Goal: Check status: Check status

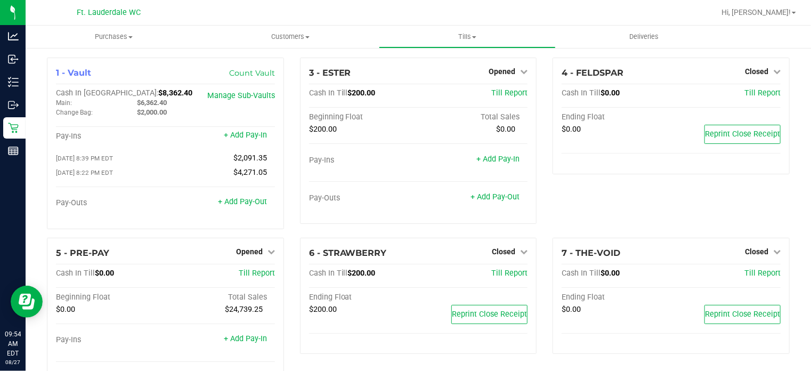
scroll to position [201, 0]
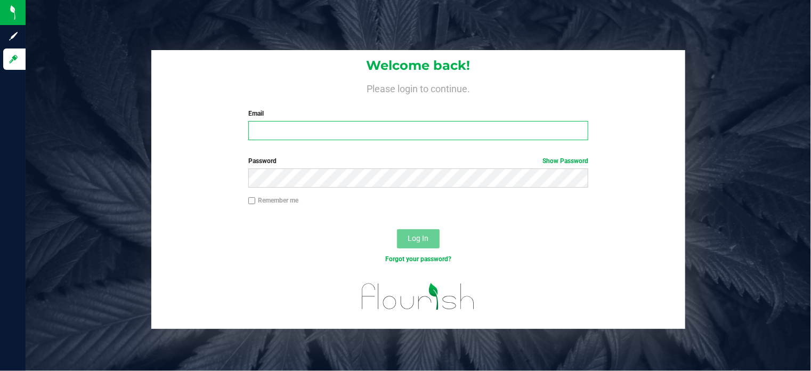
click at [266, 129] on input "Email" at bounding box center [418, 130] width 340 height 19
type input "[EMAIL_ADDRESS][DOMAIN_NAME]"
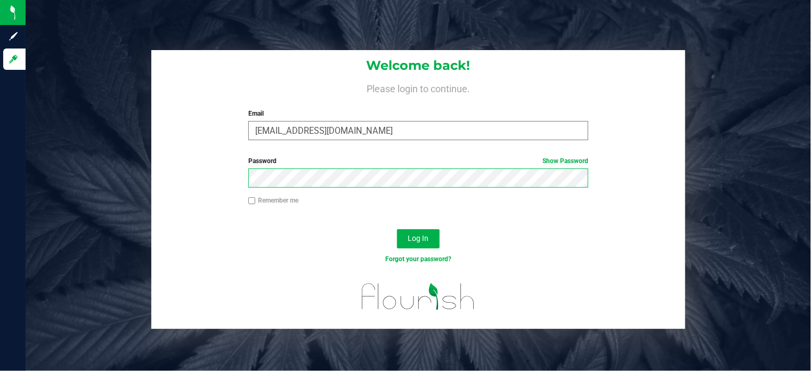
click at [397, 229] on button "Log In" at bounding box center [418, 238] width 43 height 19
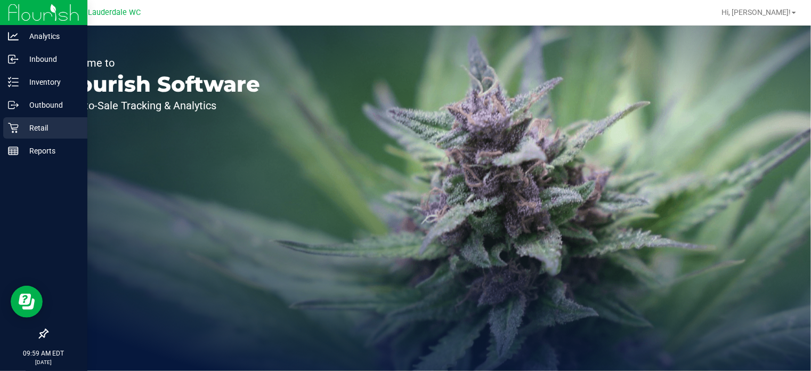
click at [16, 118] on div "Retail" at bounding box center [45, 127] width 84 height 21
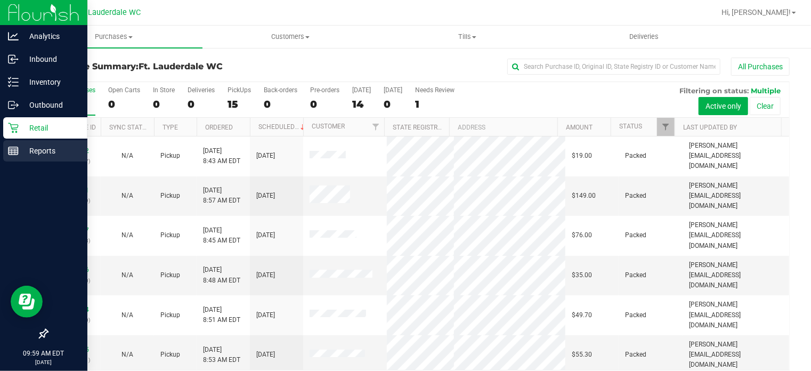
click at [15, 144] on div "Reports" at bounding box center [45, 150] width 84 height 21
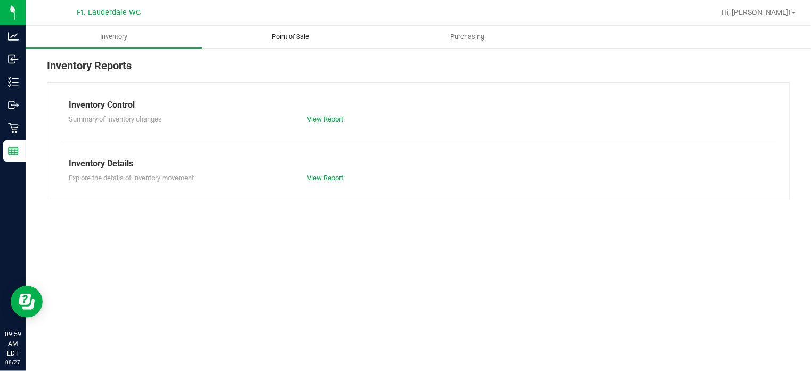
click at [281, 29] on uib-tab-heading "Point of Sale" at bounding box center [291, 36] width 176 height 21
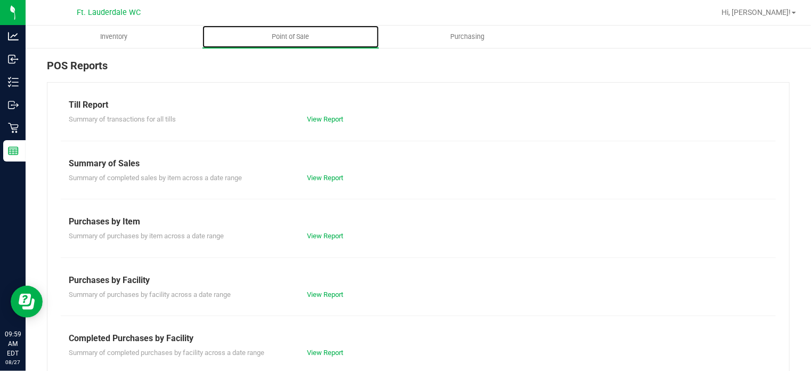
scroll to position [188, 0]
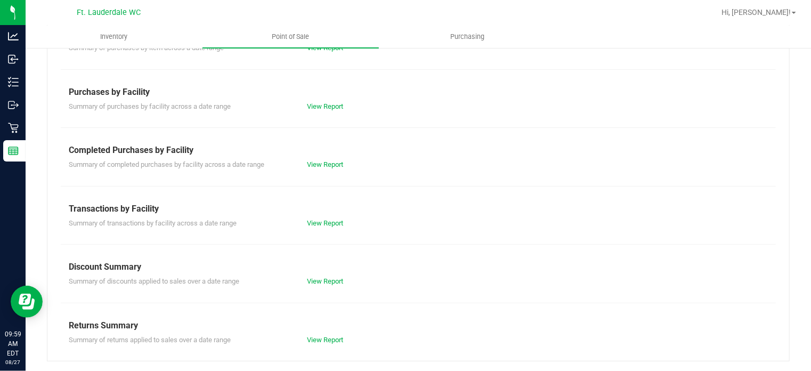
click at [338, 157] on div "Summary of completed purchases by facility across a date range View Report" at bounding box center [418, 163] width 715 height 13
click at [338, 160] on link "View Report" at bounding box center [325, 164] width 36 height 8
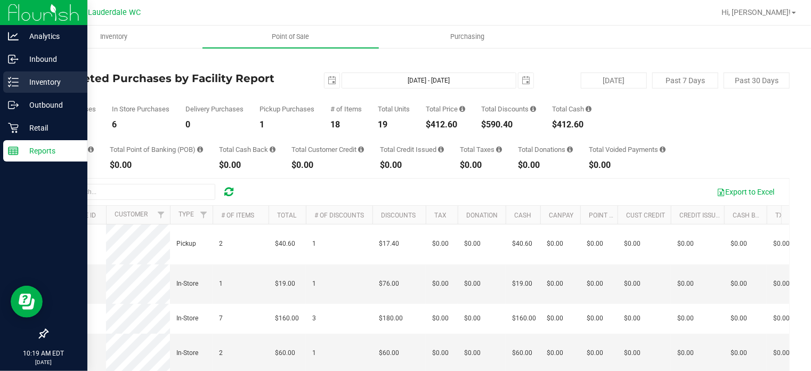
click at [23, 87] on p "Inventory" at bounding box center [51, 82] width 64 height 13
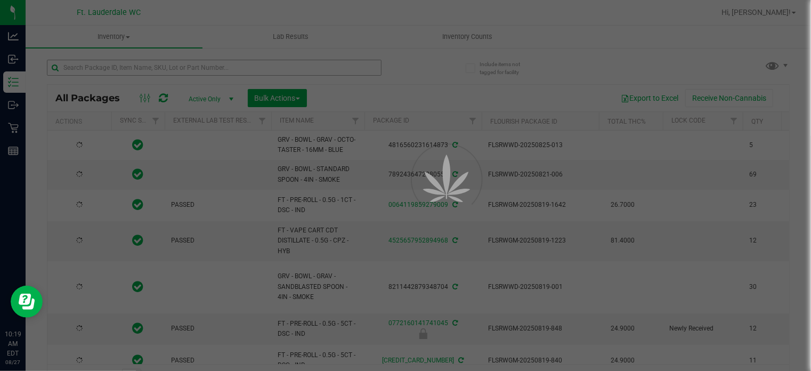
click at [132, 69] on div at bounding box center [405, 185] width 811 height 371
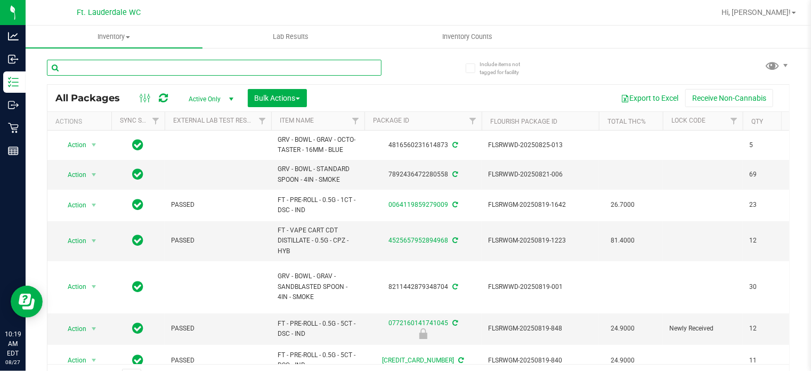
click at [132, 69] on input "text" at bounding box center [214, 68] width 335 height 16
paste input "W-JUL25ARZ01-0721"
type input "W-JUL25ARZ01-0721"
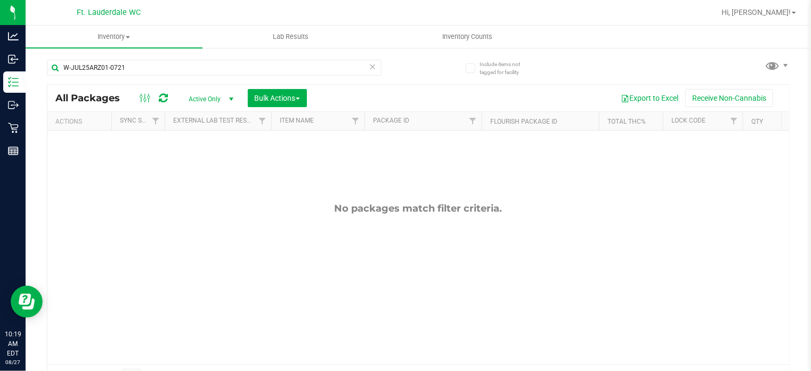
click at [201, 92] on span "Active Only" at bounding box center [209, 99] width 59 height 15
click at [314, 196] on div "No packages match filter criteria." at bounding box center [418, 283] width 742 height 305
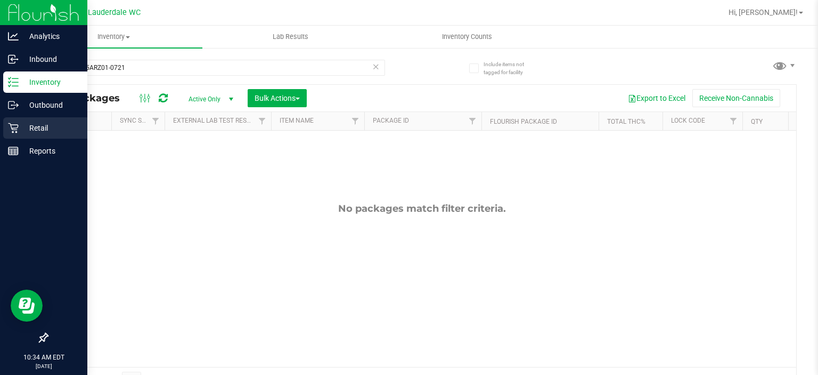
click at [7, 121] on div "Retail" at bounding box center [45, 127] width 84 height 21
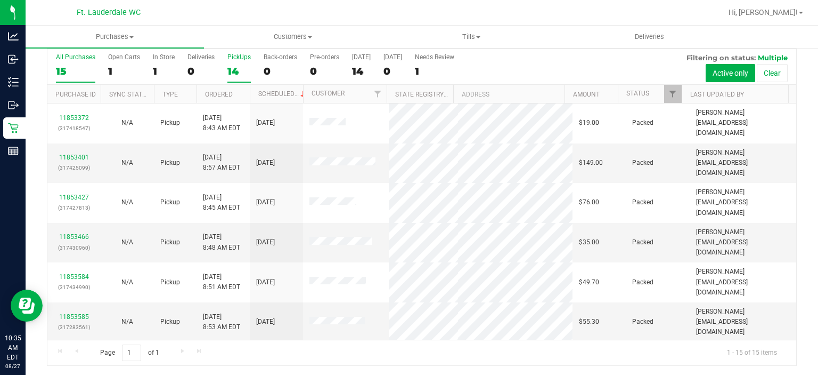
click at [241, 66] on div "14" at bounding box center [238, 71] width 23 height 12
click at [0, 0] on input "PickUps 14" at bounding box center [0, 0] width 0 height 0
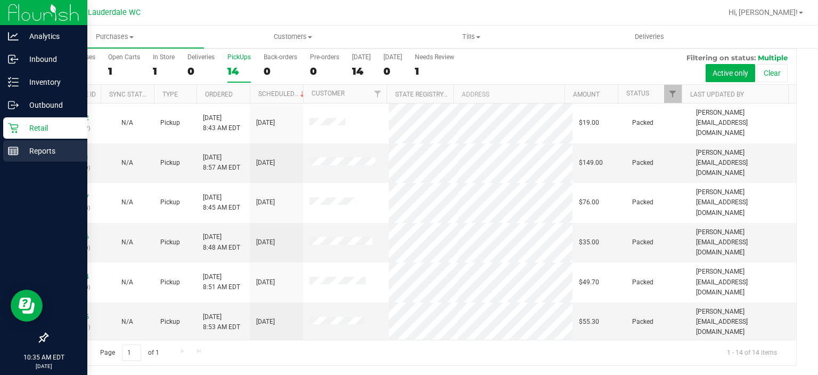
click at [23, 141] on div "Reports" at bounding box center [45, 150] width 84 height 21
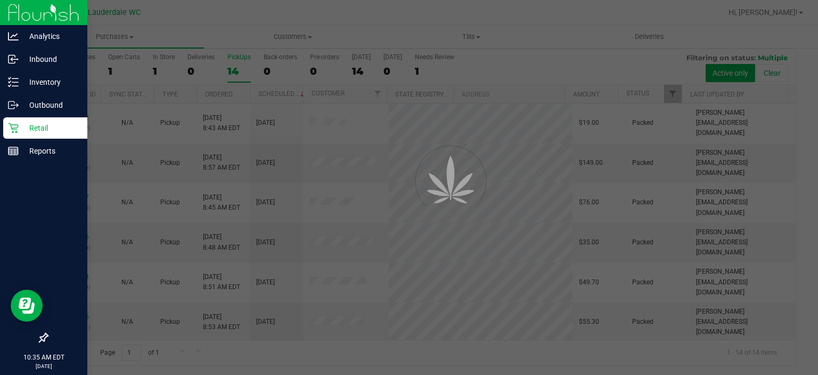
click at [23, 138] on div "Retail" at bounding box center [45, 127] width 84 height 21
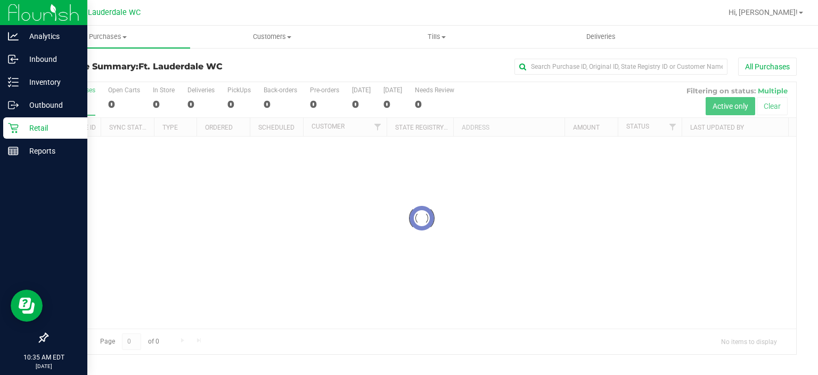
click at [23, 134] on div "Retail" at bounding box center [45, 127] width 84 height 21
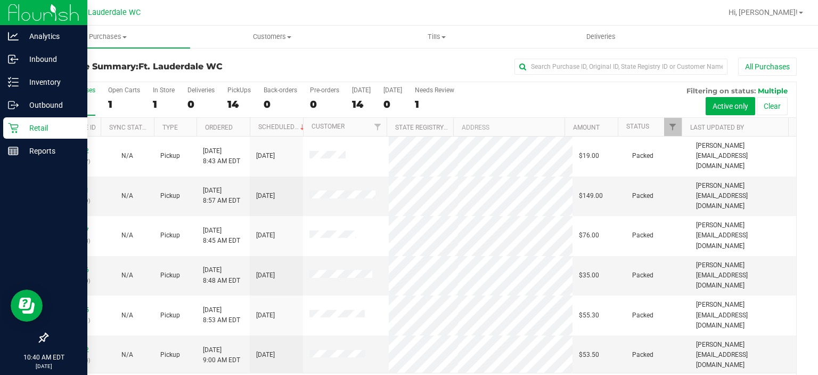
click at [19, 127] on p "Retail" at bounding box center [51, 127] width 64 height 13
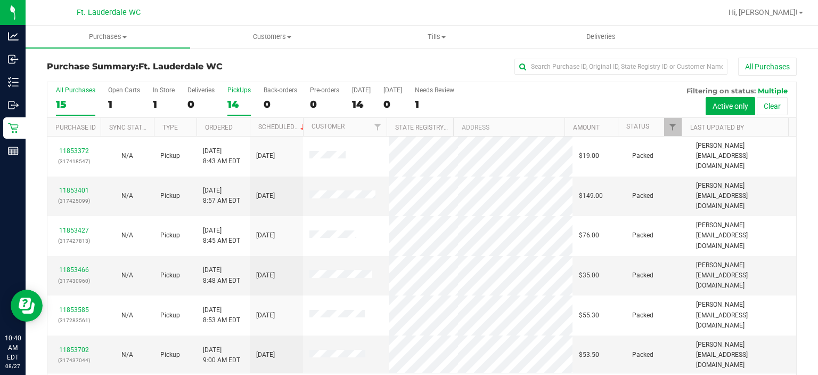
click at [237, 113] on label "PickUps 14" at bounding box center [238, 100] width 23 height 29
click at [0, 0] on input "PickUps 14" at bounding box center [0, 0] width 0 height 0
click at [349, 67] on div "All Purchases" at bounding box center [547, 67] width 500 height 18
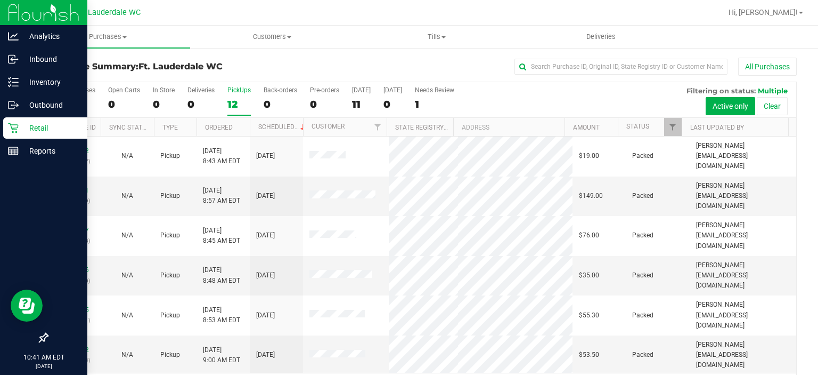
click at [9, 118] on div "Retail" at bounding box center [45, 127] width 84 height 21
click at [17, 124] on icon at bounding box center [13, 128] width 11 height 11
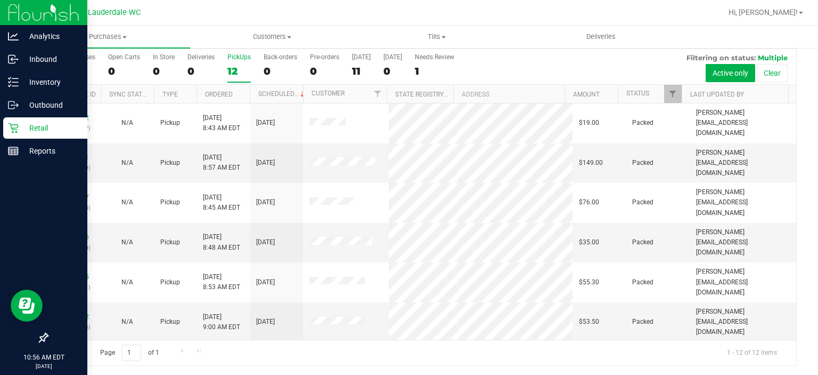
click at [13, 129] on icon at bounding box center [13, 128] width 10 height 10
click at [4, 129] on div "Retail" at bounding box center [45, 127] width 84 height 21
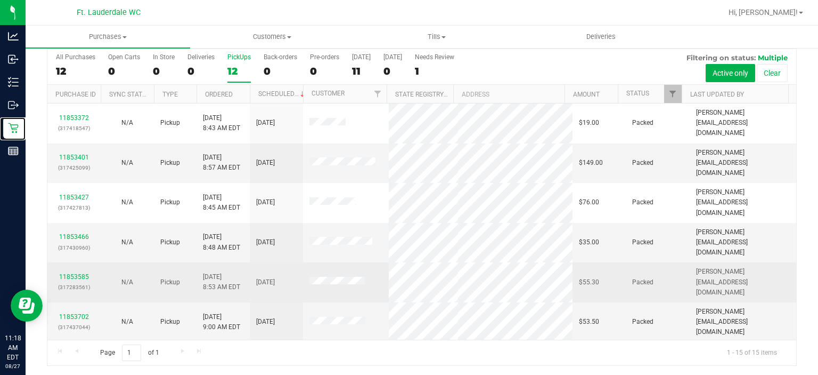
scroll to position [225, 0]
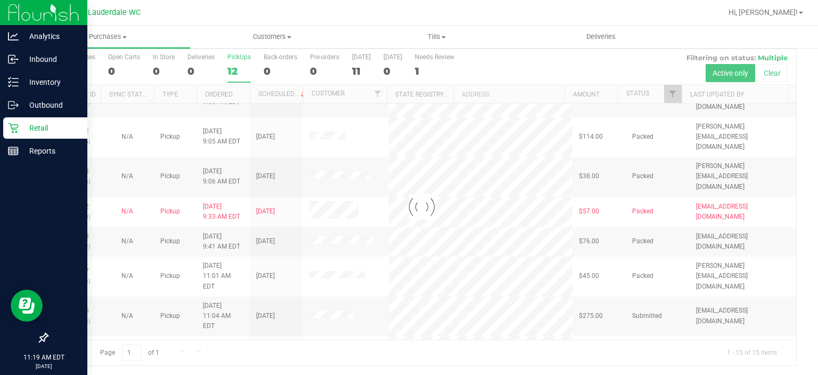
click at [21, 137] on div "Retail" at bounding box center [45, 127] width 84 height 21
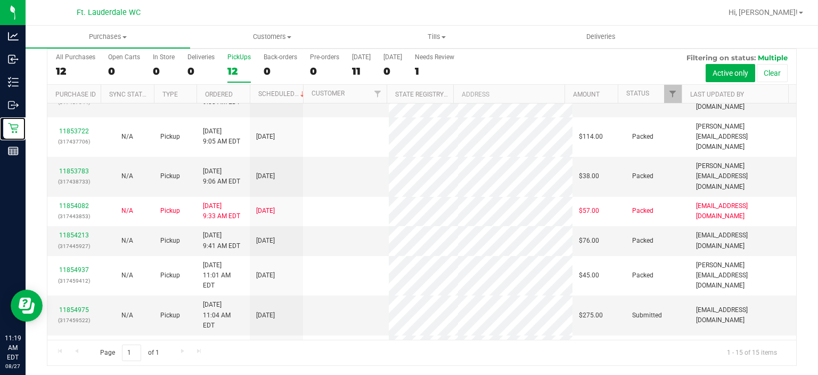
scroll to position [0, 0]
